Goal: Information Seeking & Learning: Learn about a topic

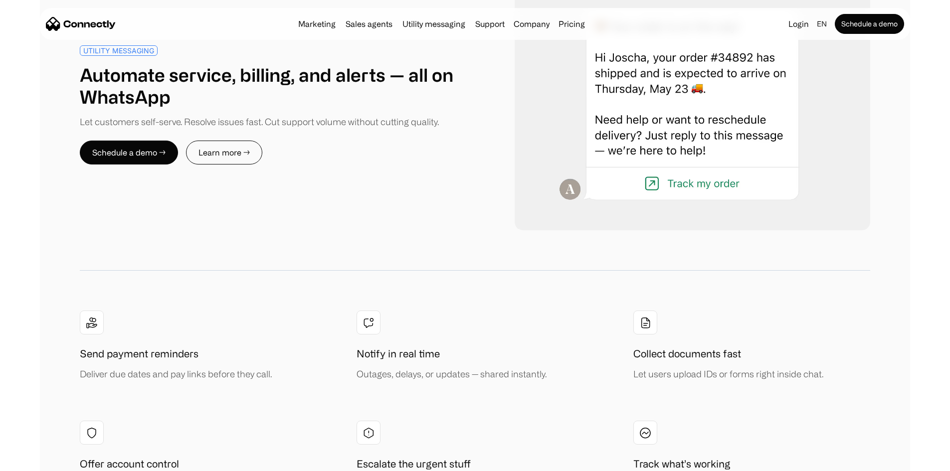
scroll to position [3940, 0]
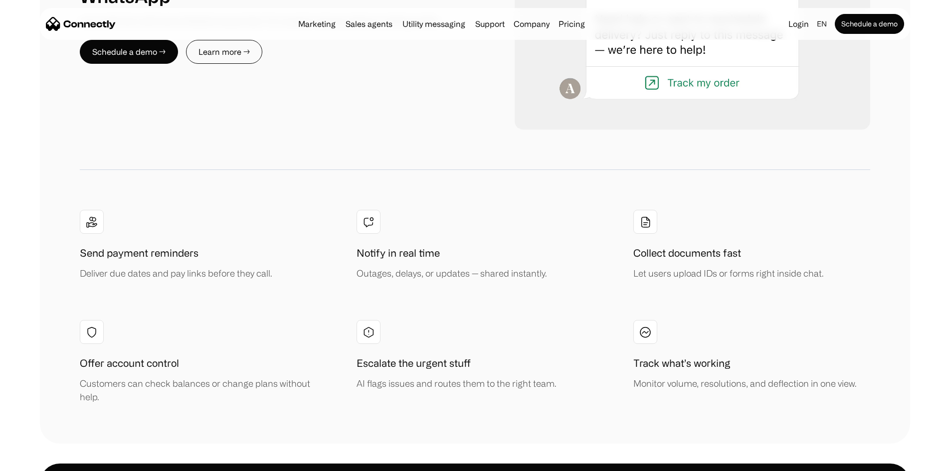
drag, startPoint x: 834, startPoint y: 249, endPoint x: 898, endPoint y: 228, distance: 66.9
click at [897, 228] on div "UTILITY MESSAGING Automate service, billing, and alerts — all on WhatsApp Let c…" at bounding box center [475, 141] width 950 height 605
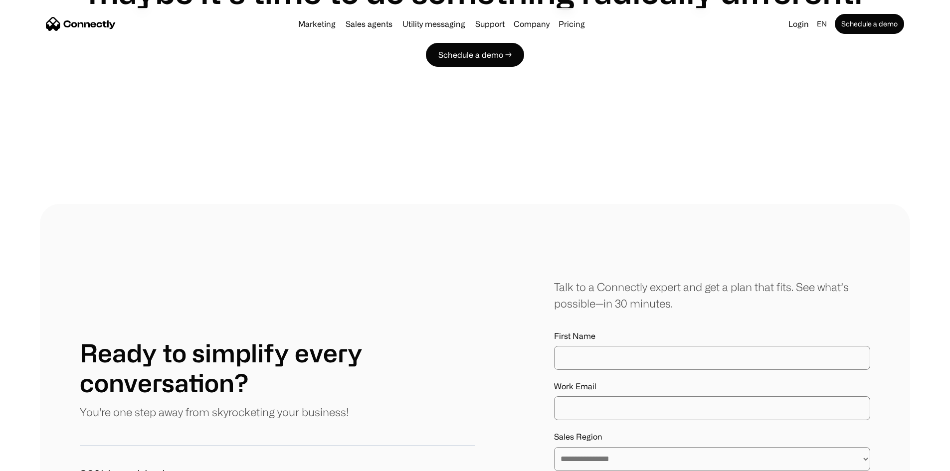
scroll to position [5369, 0]
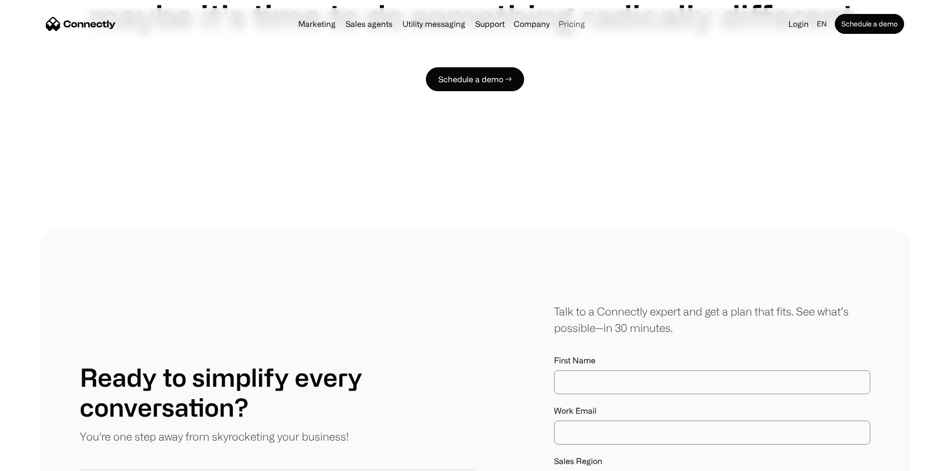
click at [589, 27] on link "Pricing" at bounding box center [572, 24] width 34 height 8
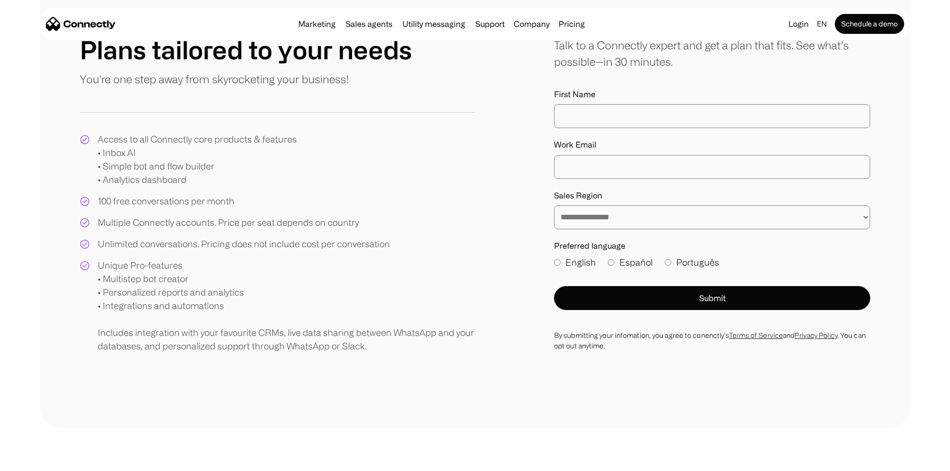
scroll to position [50, 0]
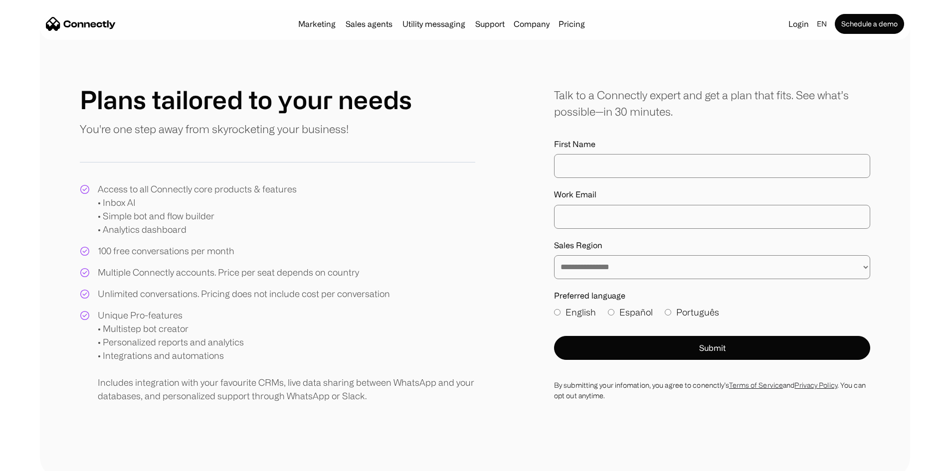
click at [572, 279] on select "**********" at bounding box center [712, 267] width 316 height 24
click at [573, 279] on select "**********" at bounding box center [712, 267] width 316 height 24
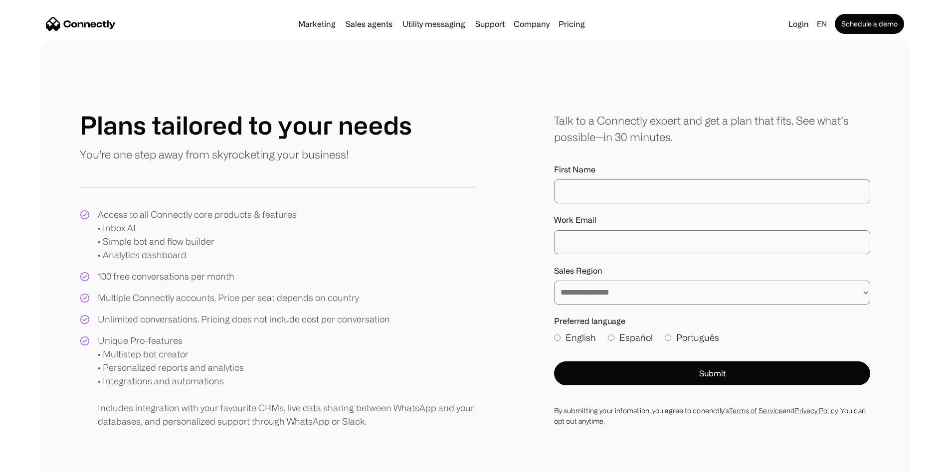
scroll to position [0, 0]
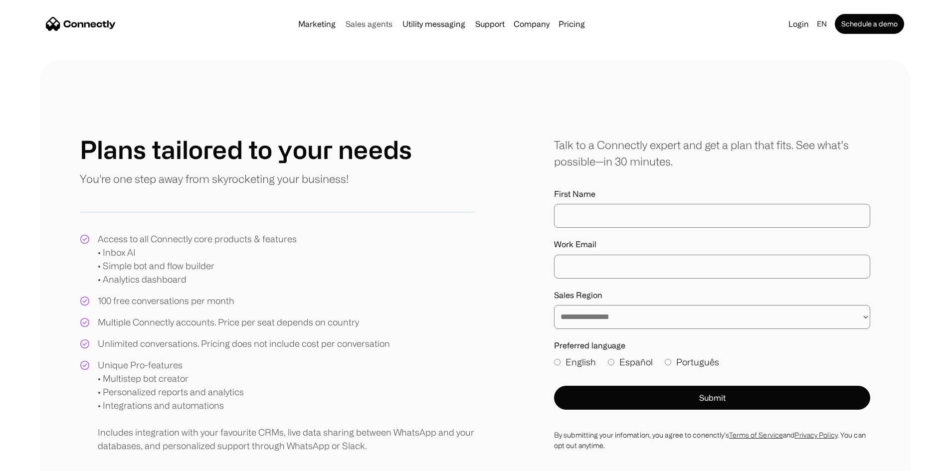
click at [346, 26] on link "Sales agents" at bounding box center [369, 24] width 55 height 8
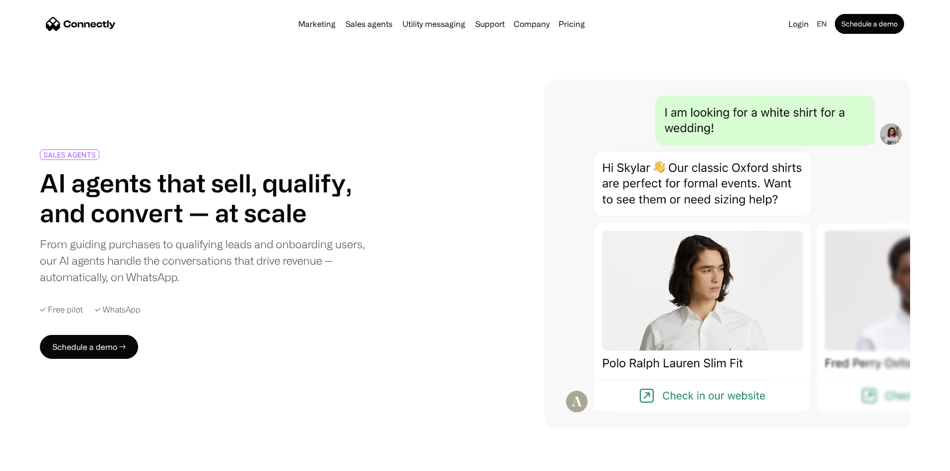
click at [116, 28] on img "home" at bounding box center [81, 24] width 70 height 14
